Goal: Task Accomplishment & Management: Manage account settings

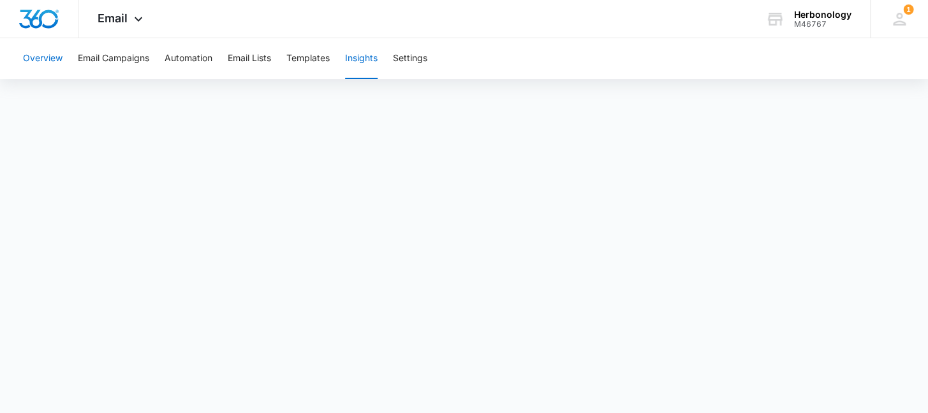
click at [46, 51] on button "Overview" at bounding box center [43, 58] width 40 height 41
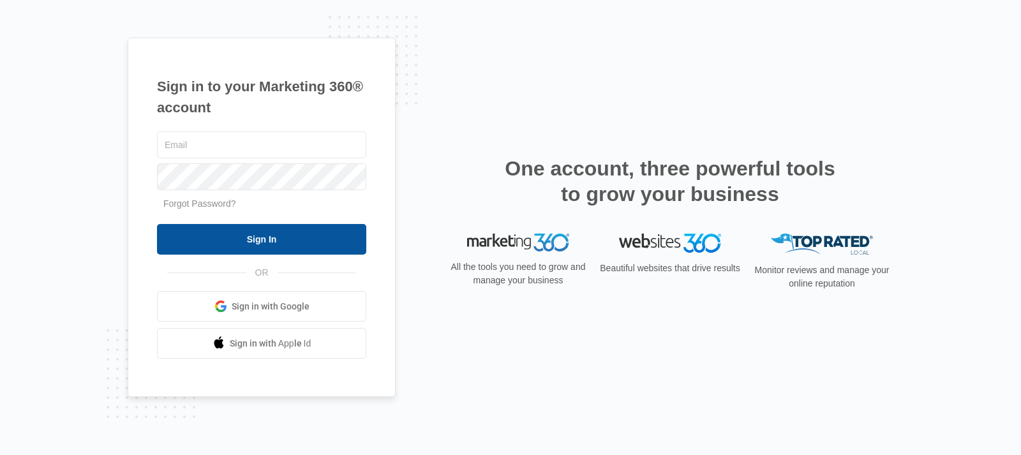
type input "[EMAIL_ADDRESS][DOMAIN_NAME]"
click at [200, 239] on input "Sign In" at bounding box center [261, 239] width 209 height 31
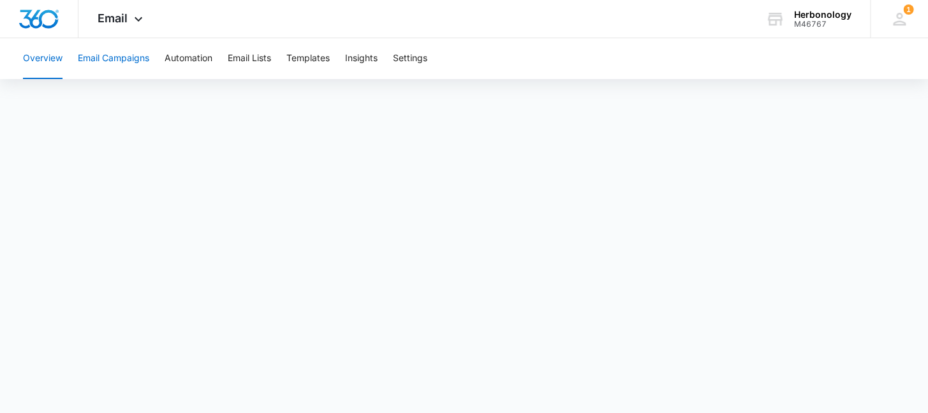
click at [113, 65] on button "Email Campaigns" at bounding box center [113, 58] width 71 height 41
